Goal: Task Accomplishment & Management: Use online tool/utility

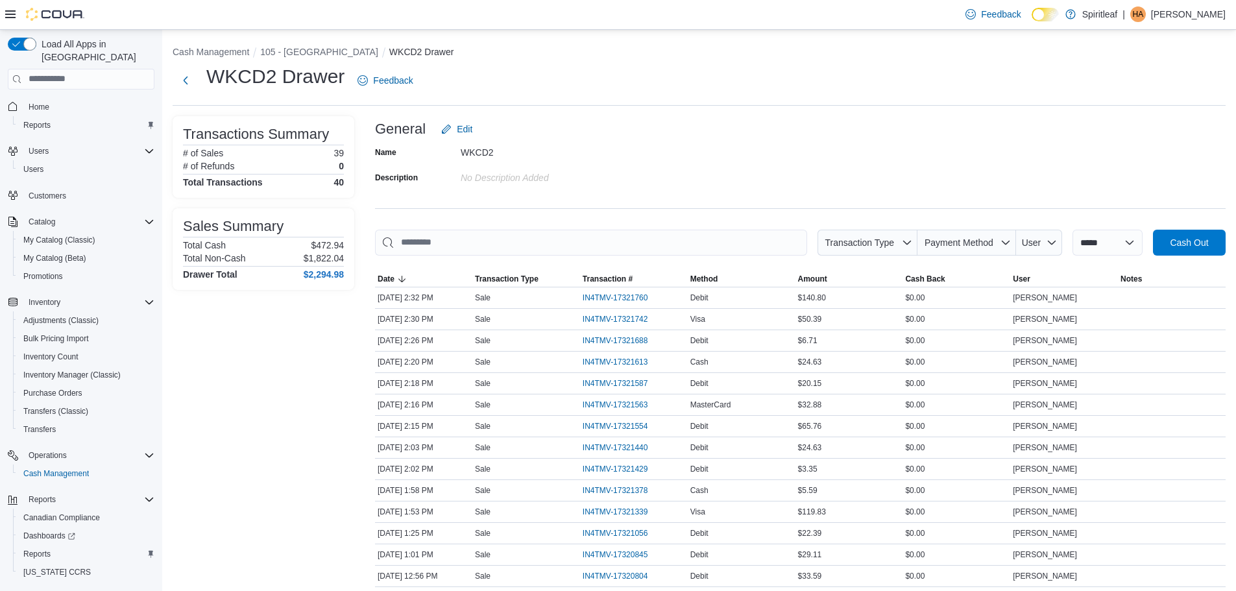
click at [305, 60] on ol "Cash Management 105 - [GEOGRAPHIC_DATA] WKCD2 Drawer" at bounding box center [699, 53] width 1053 height 16
click at [306, 49] on button "105 - [GEOGRAPHIC_DATA]" at bounding box center [319, 52] width 118 height 10
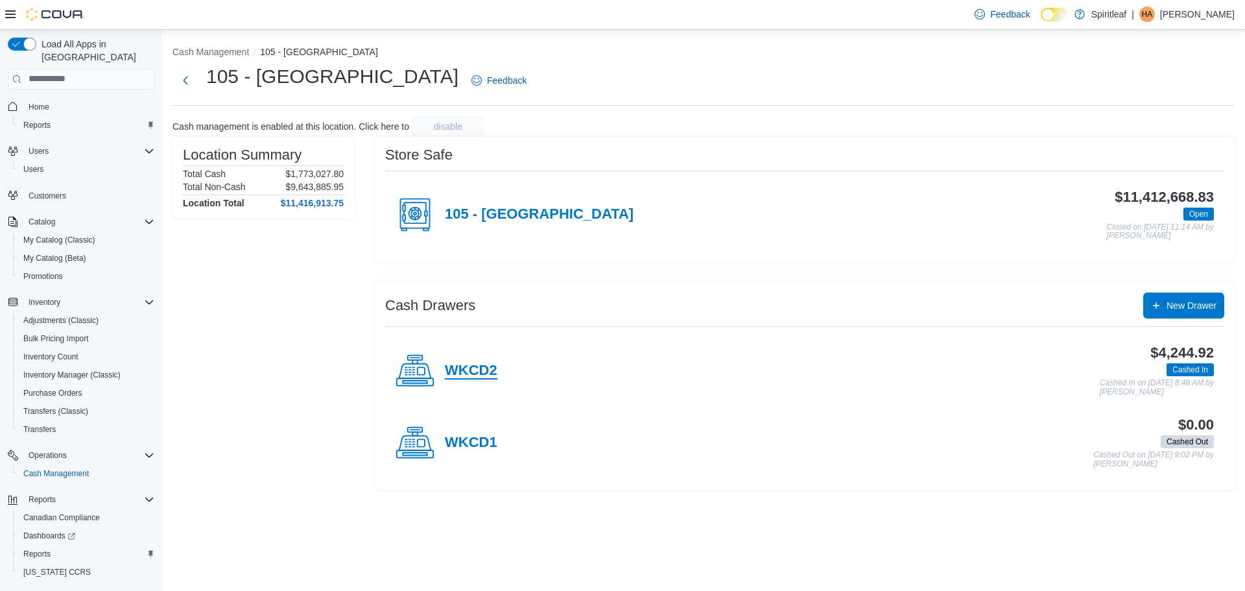
click at [472, 370] on h4 "WKCD2" at bounding box center [471, 371] width 53 height 17
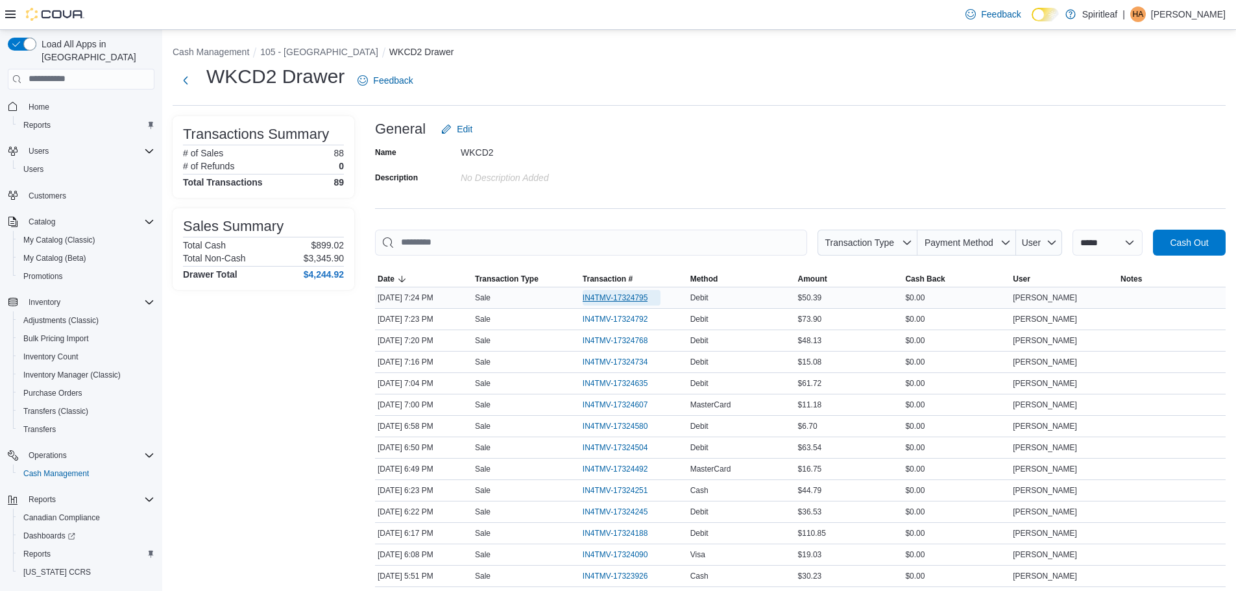
click at [643, 295] on span "IN4TMV-17324795" at bounding box center [616, 298] width 66 height 10
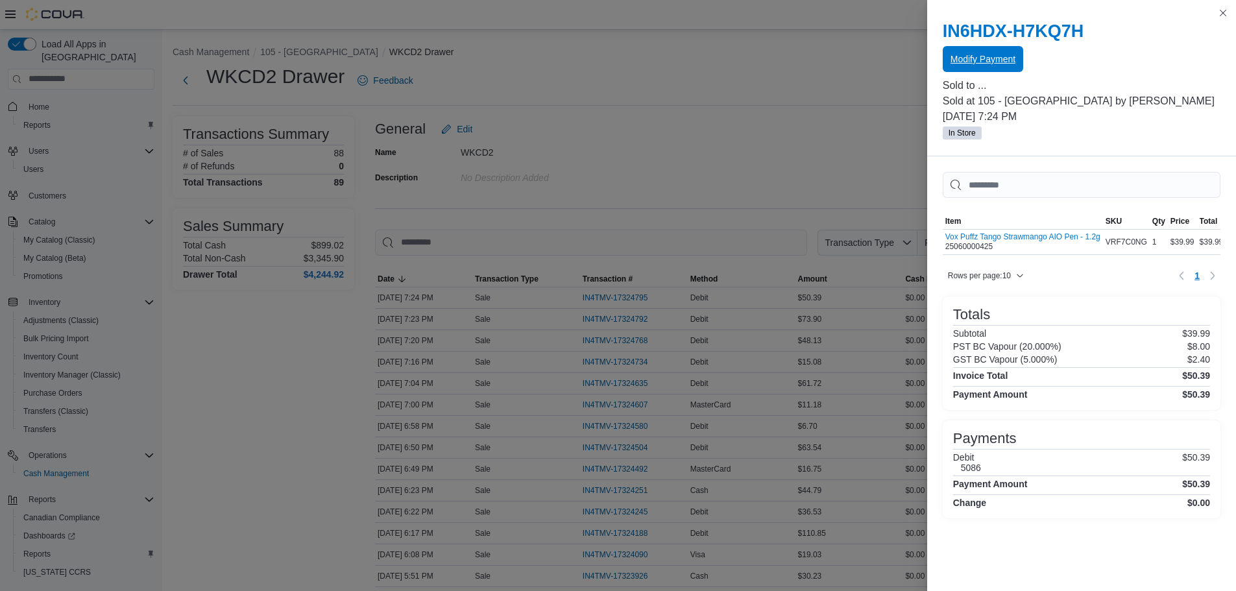
click at [984, 70] on span "Modify Payment" at bounding box center [982, 59] width 65 height 26
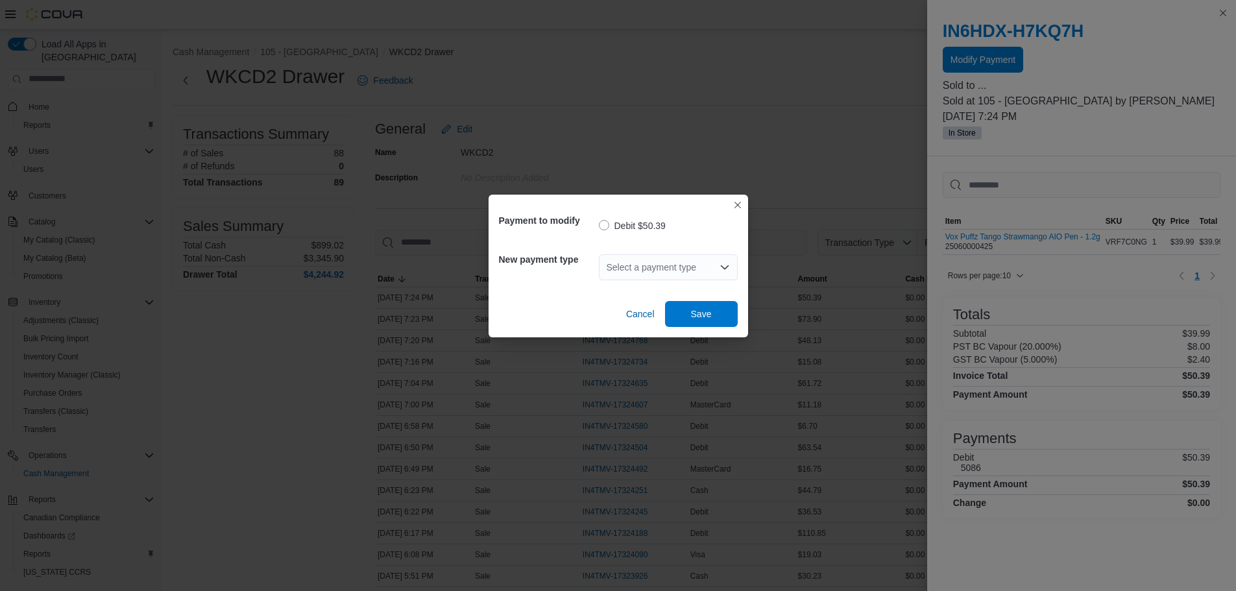
click at [686, 265] on div "Select a payment type" at bounding box center [668, 267] width 139 height 26
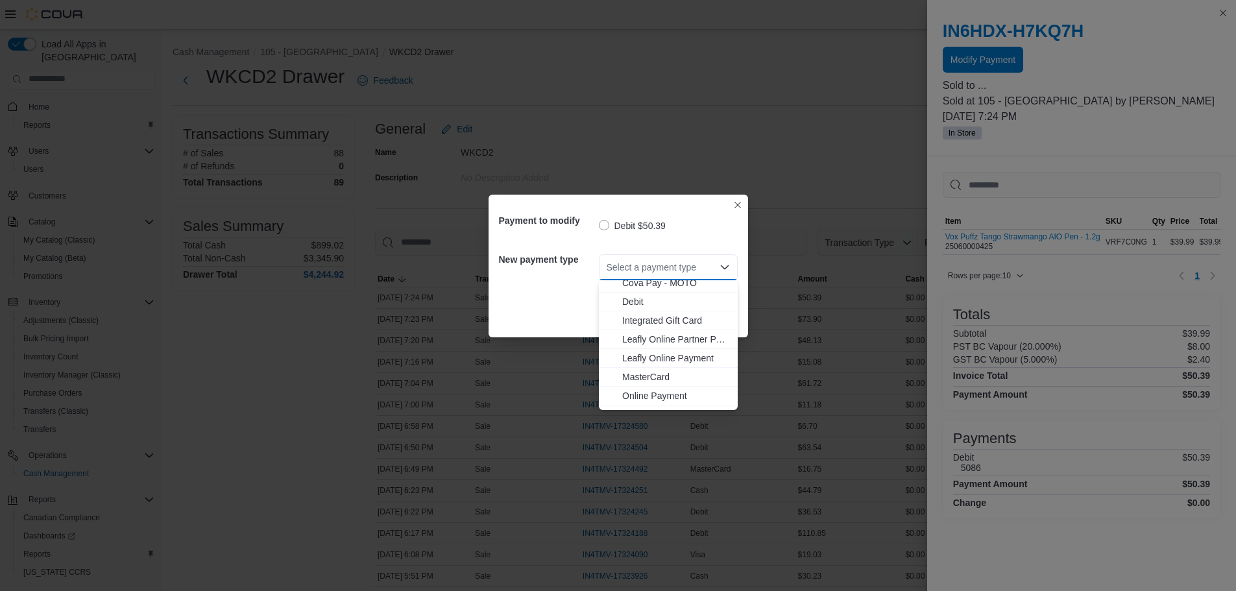
scroll to position [65, 0]
click at [645, 352] on span "MasterCard" at bounding box center [676, 356] width 108 height 13
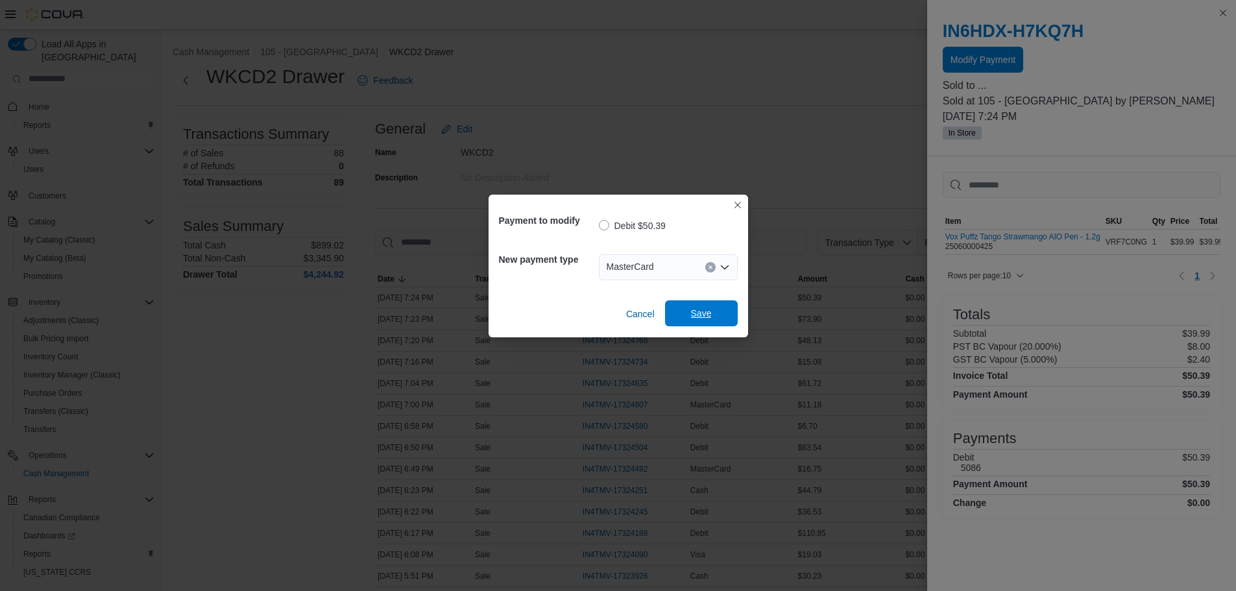
drag, startPoint x: 673, startPoint y: 328, endPoint x: 677, endPoint y: 322, distance: 7.6
click at [677, 322] on div "Payment to modify Debit $50.39 New payment type MasterCard Combo box. Selected.…" at bounding box center [617, 266] width 259 height 143
click at [684, 317] on span "Save" at bounding box center [701, 313] width 57 height 26
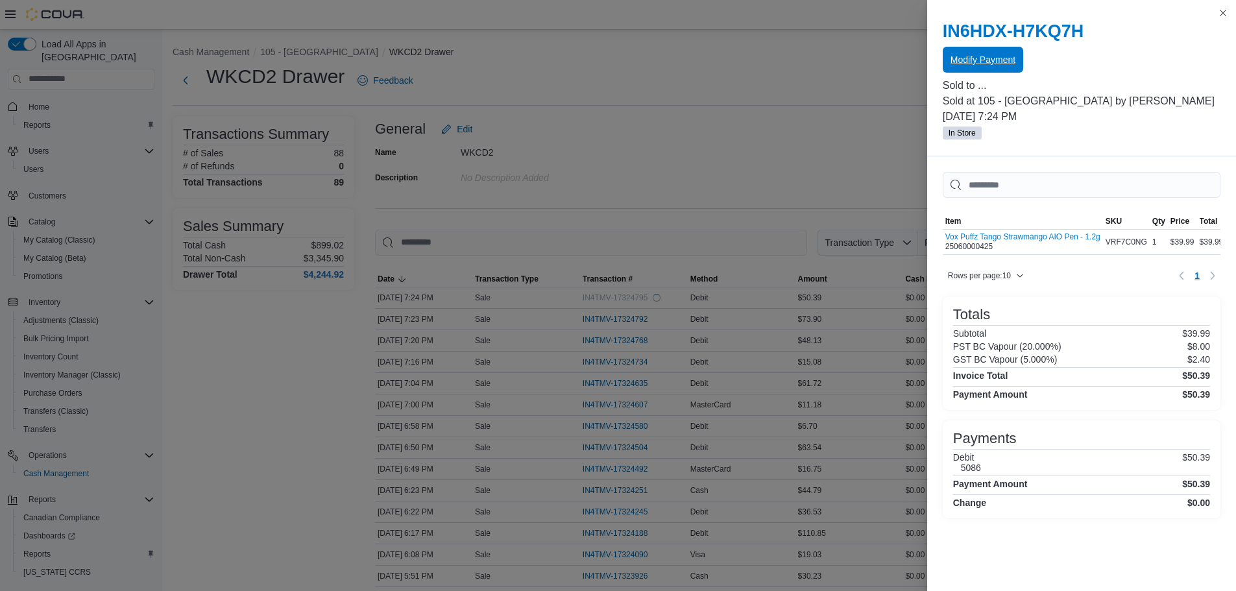
scroll to position [0, 0]
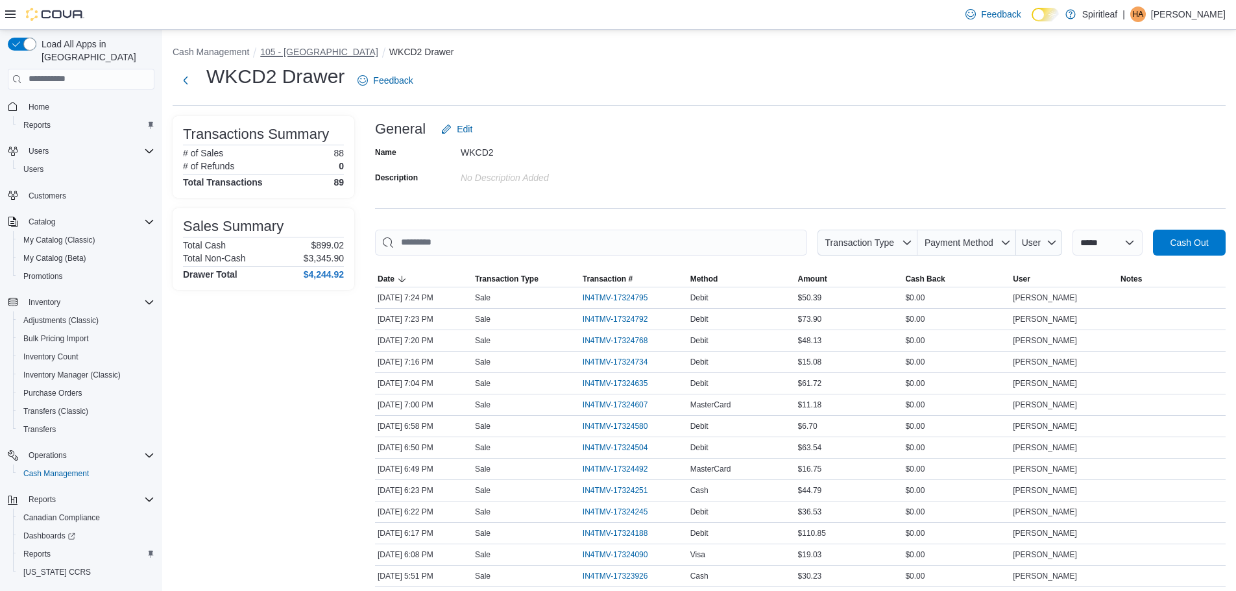
click at [275, 51] on button "105 - [GEOGRAPHIC_DATA]" at bounding box center [319, 52] width 118 height 10
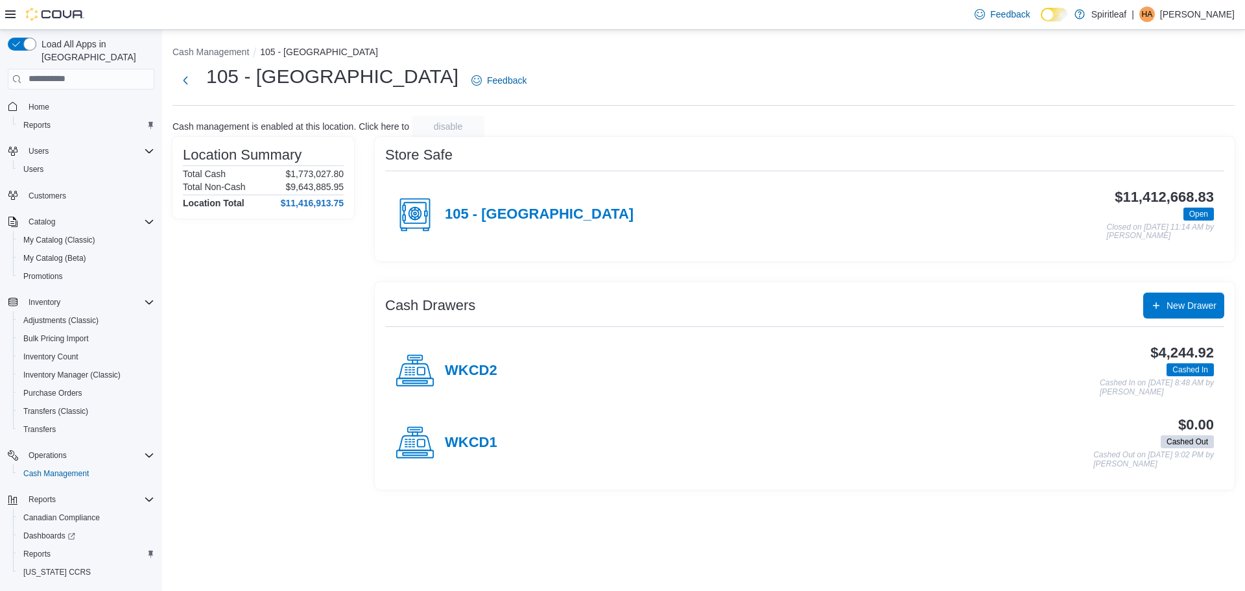
click at [474, 352] on div "WKCD2" at bounding box center [447, 371] width 102 height 39
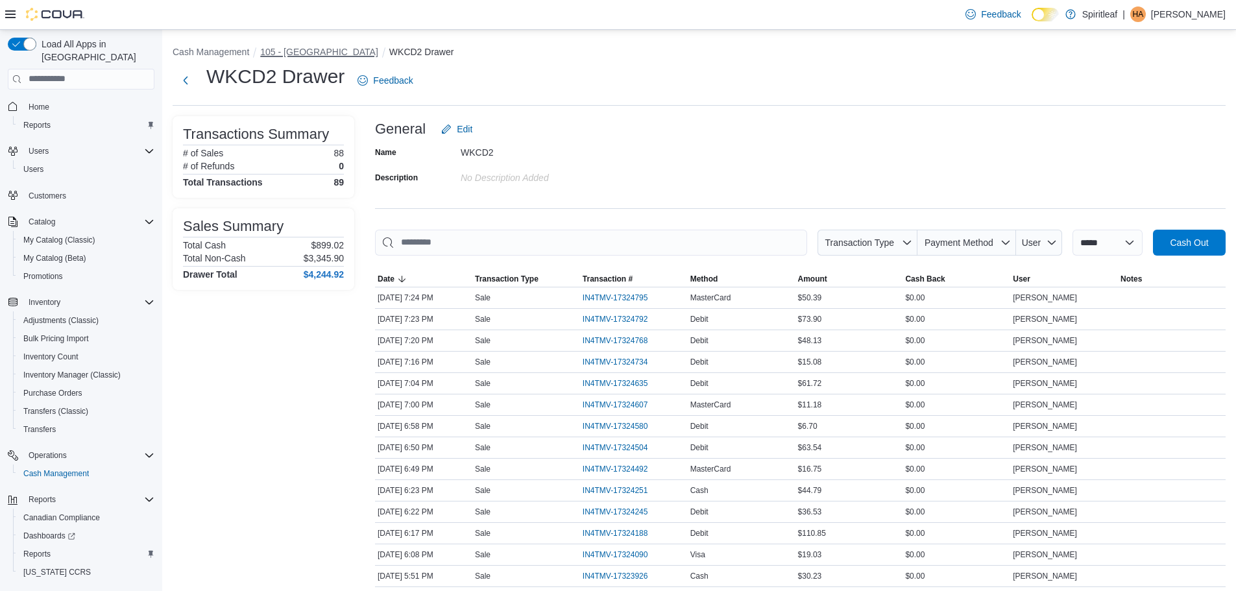
click at [302, 54] on button "105 - [GEOGRAPHIC_DATA]" at bounding box center [319, 52] width 118 height 10
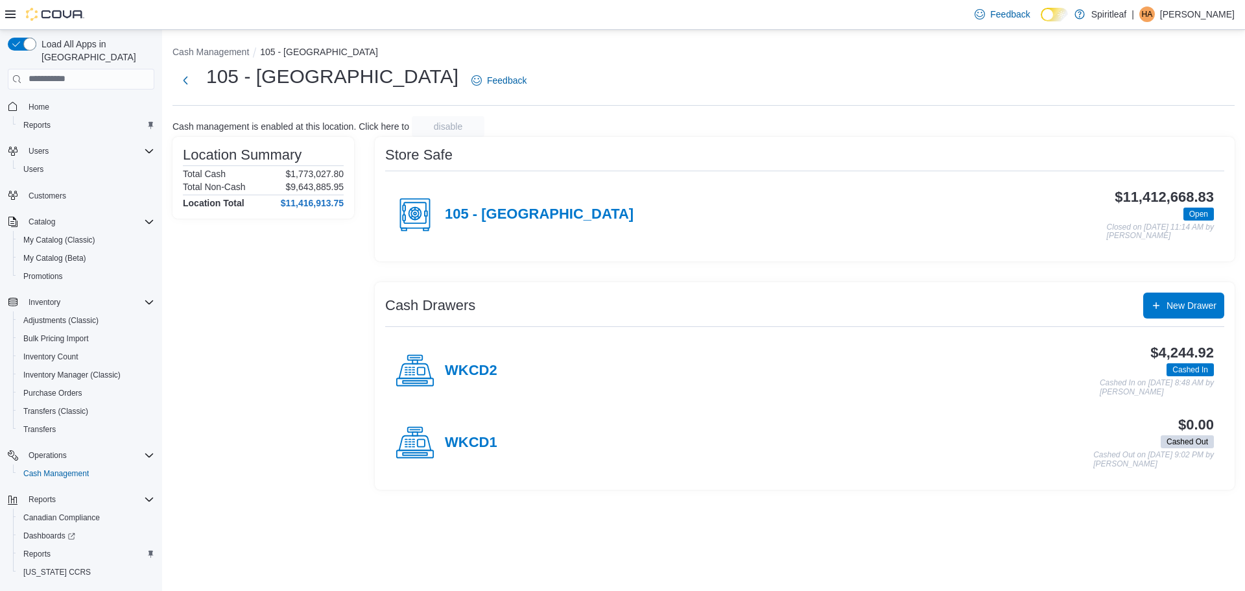
click at [485, 355] on div "WKCD2" at bounding box center [447, 371] width 102 height 39
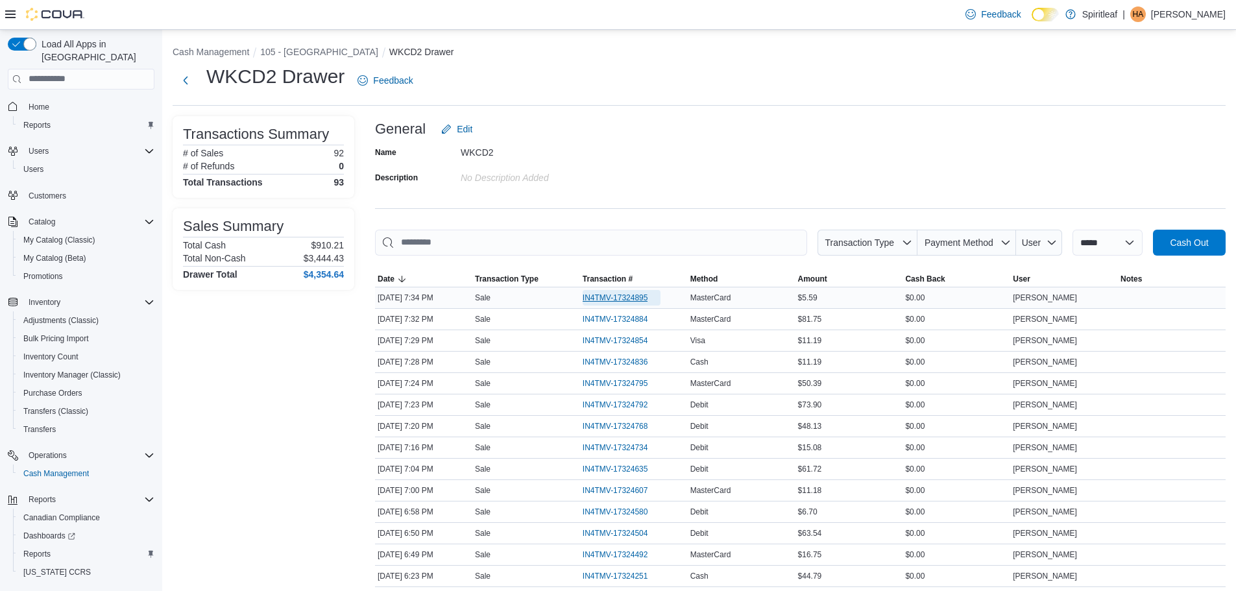
click at [627, 295] on span "IN4TMV-17324895" at bounding box center [616, 298] width 66 height 10
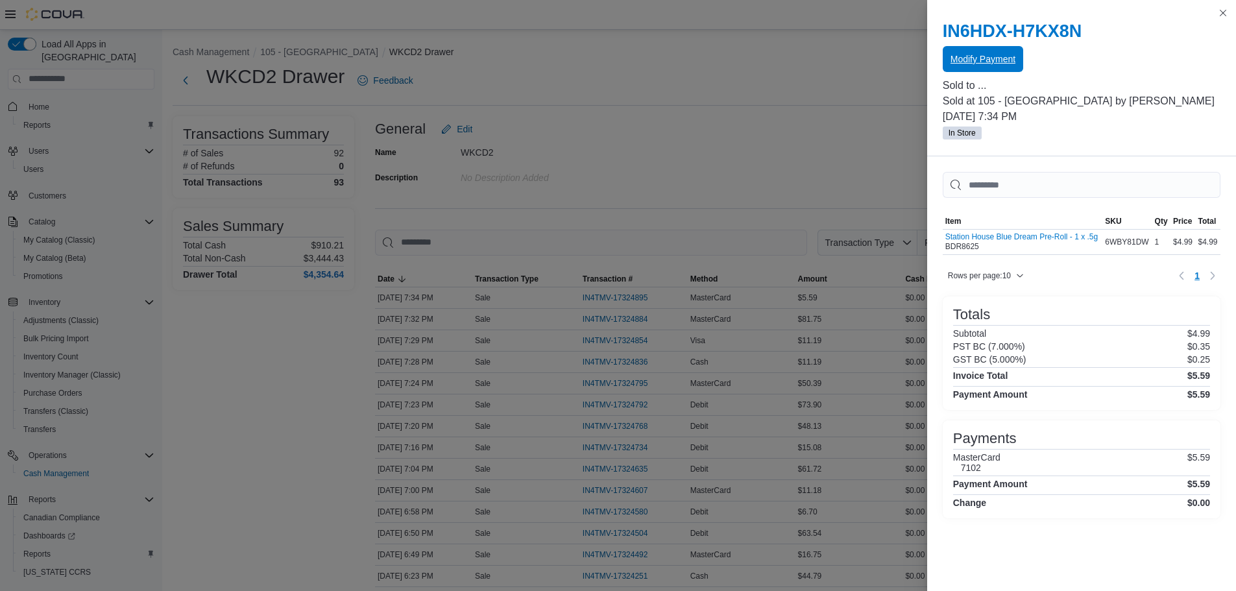
click at [986, 67] on span "Modify Payment" at bounding box center [982, 59] width 65 height 26
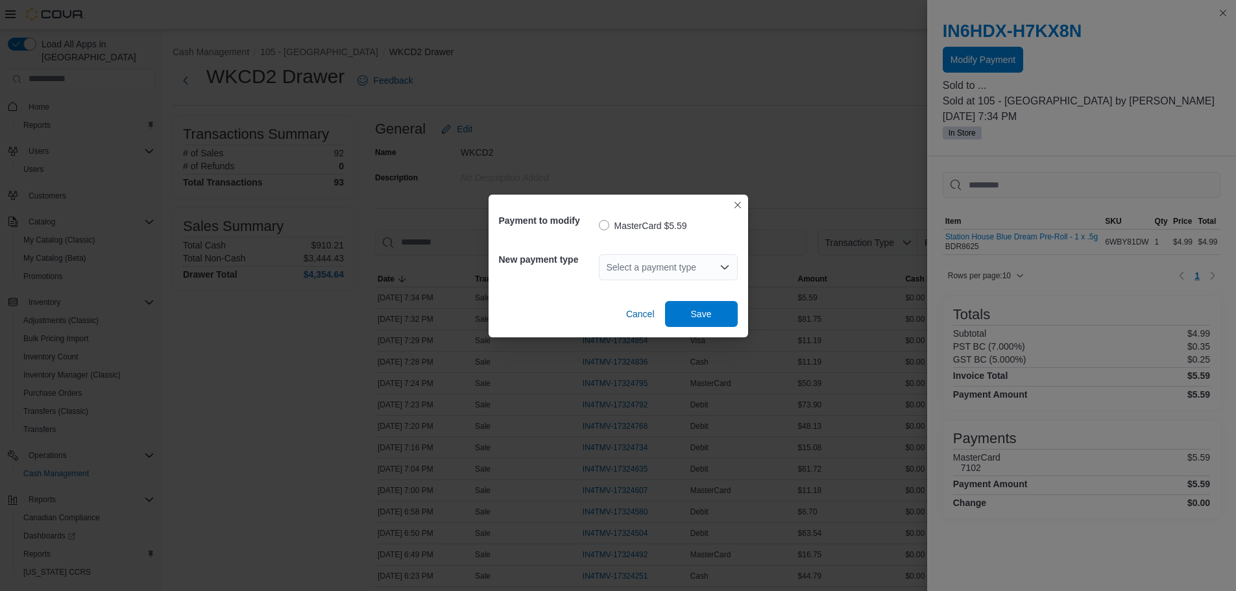
click at [662, 267] on div "Select a payment type" at bounding box center [668, 267] width 139 height 26
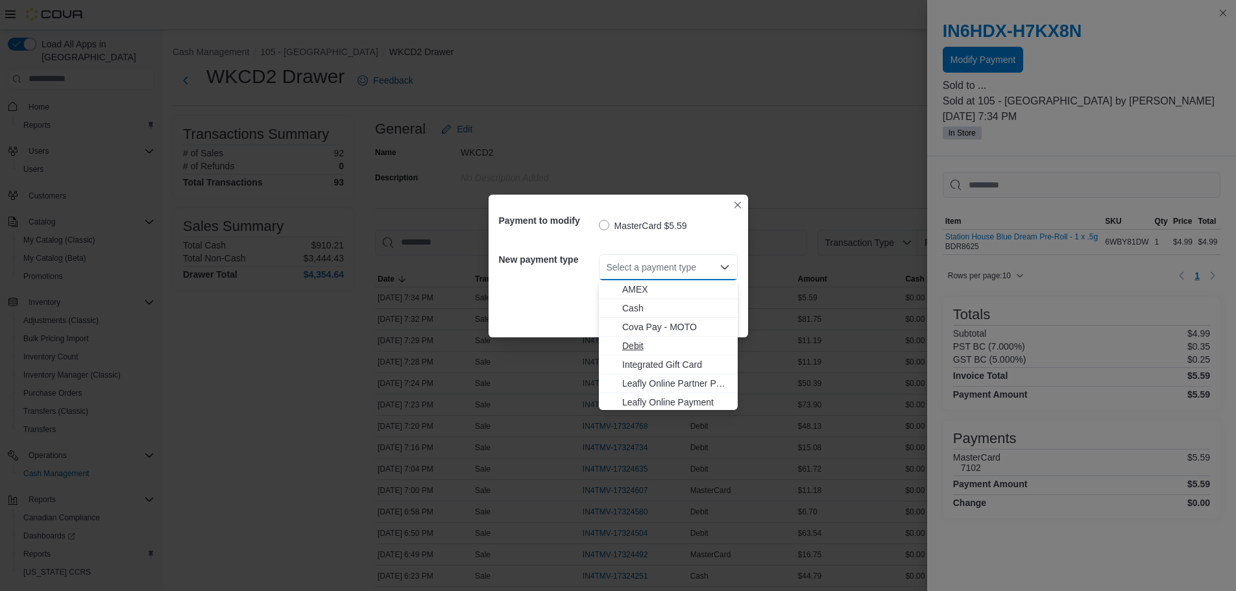
click at [648, 341] on span "Debit" at bounding box center [676, 345] width 108 height 13
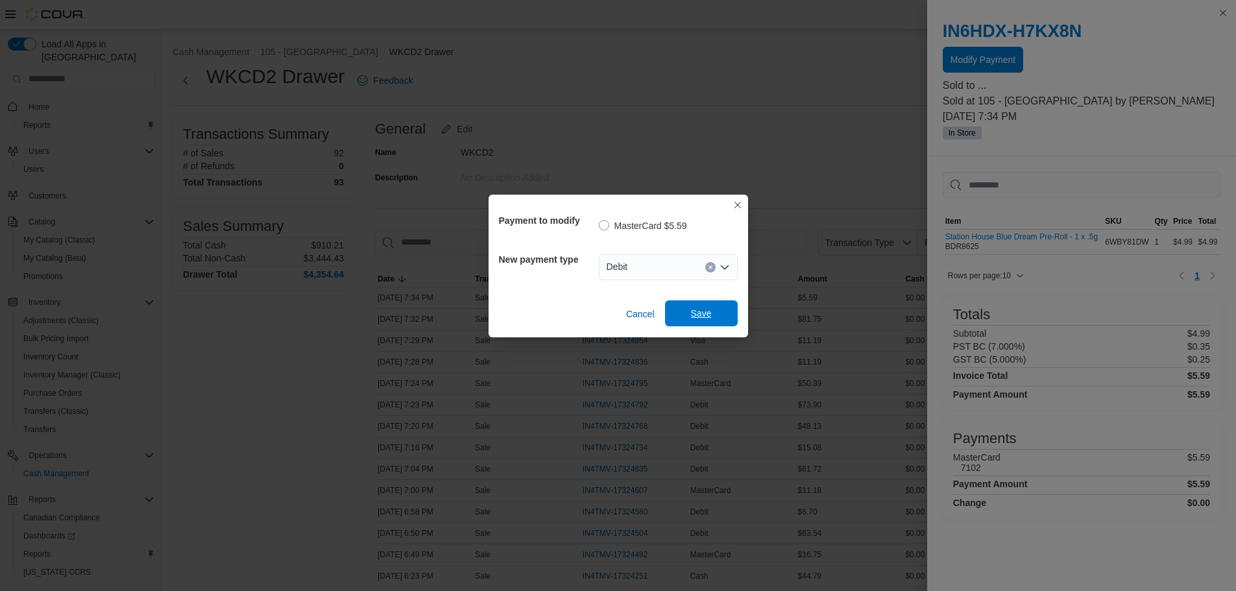
click at [696, 308] on span "Save" at bounding box center [701, 313] width 21 height 13
